Goal: Transaction & Acquisition: Purchase product/service

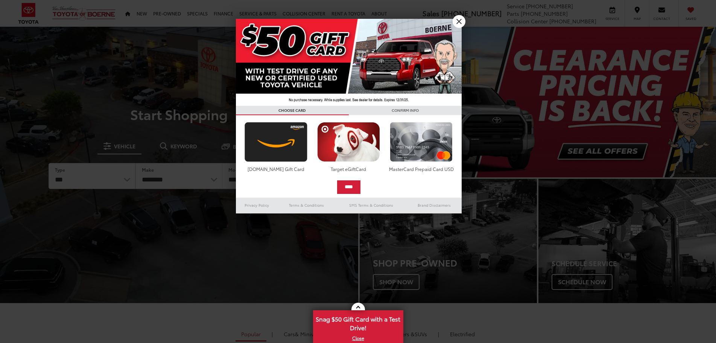
click at [143, 15] on div at bounding box center [358, 171] width 716 height 343
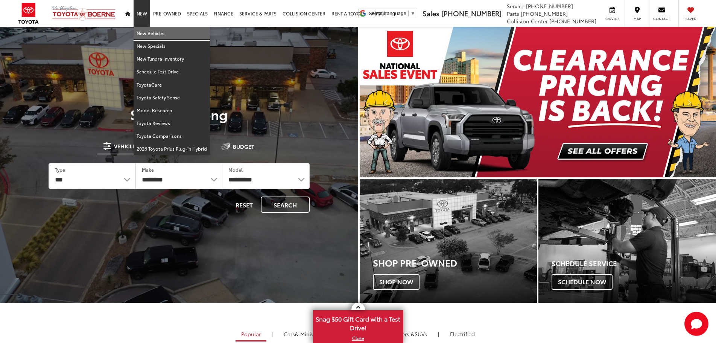
click at [151, 32] on link "New Vehicles" at bounding box center [172, 33] width 76 height 13
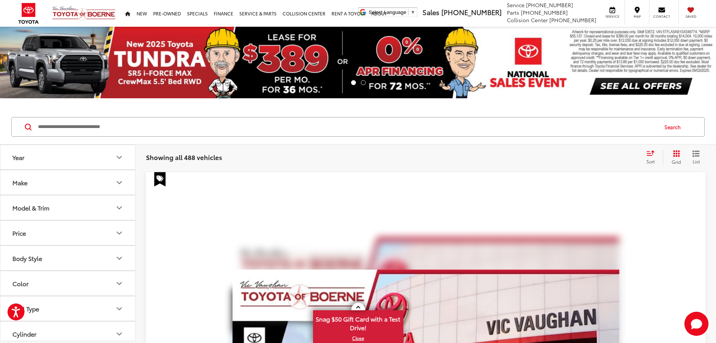
click at [66, 207] on button "Model & Trim" at bounding box center [67, 207] width 135 height 24
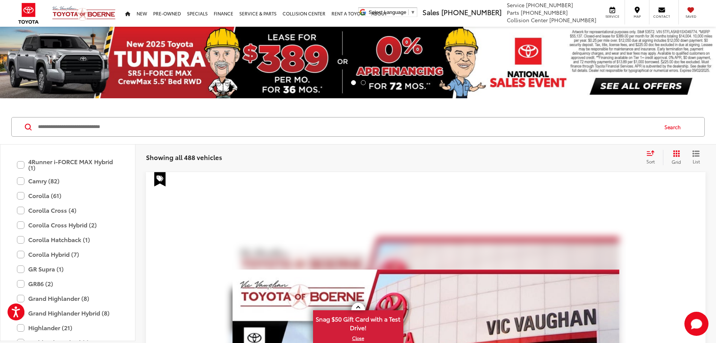
scroll to position [196, 0]
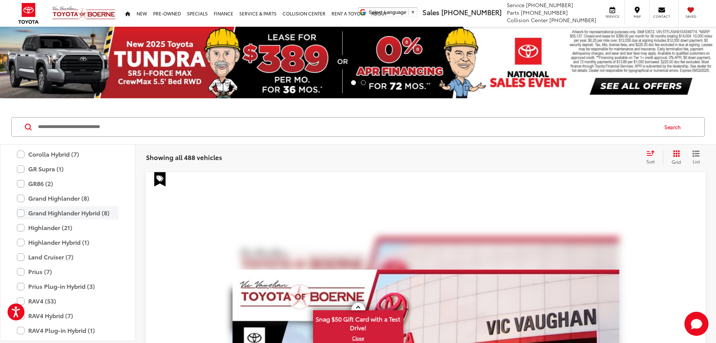
click at [63, 210] on label "Grand Highlander Hybrid (8)" at bounding box center [68, 212] width 102 height 13
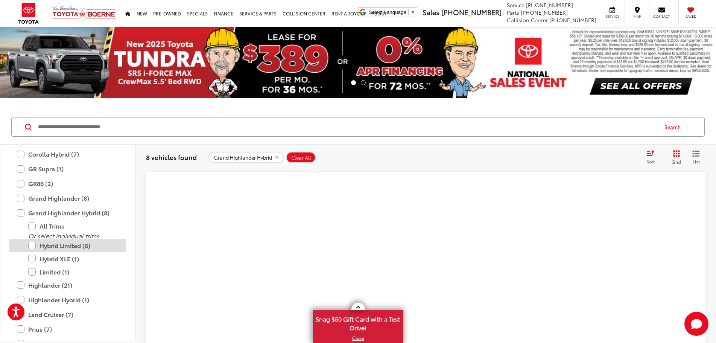
click at [57, 247] on label "Hybrid Limited (6)" at bounding box center [73, 245] width 90 height 13
